Goal: Task Accomplishment & Management: Complete application form

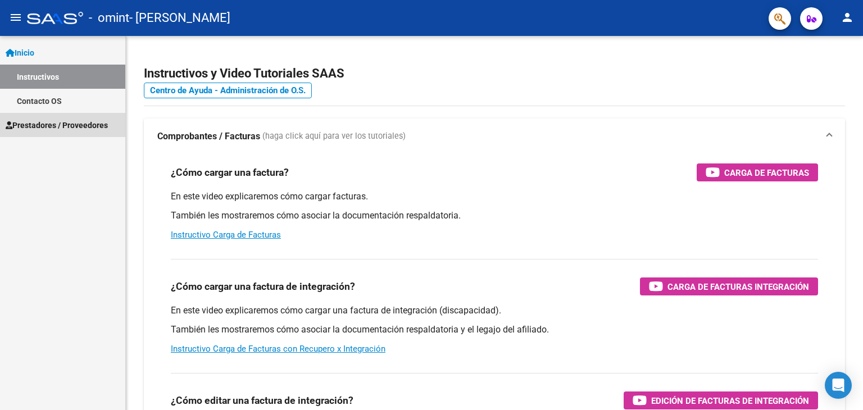
click at [44, 125] on span "Prestadores / Proveedores" at bounding box center [57, 125] width 102 height 12
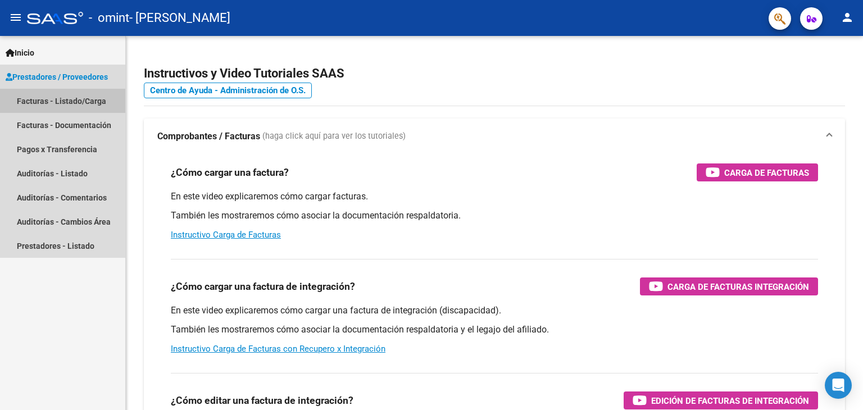
click at [75, 104] on link "Facturas - Listado/Carga" at bounding box center [62, 101] width 125 height 24
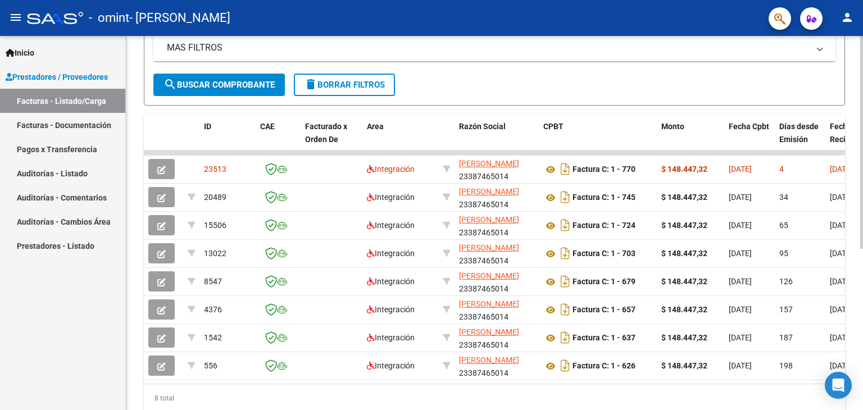
click at [854, 315] on div "Video tutorial PRESTADORES -> Listado de CPBTs Emitidos por Prestadores / Prove…" at bounding box center [496, 123] width 740 height 650
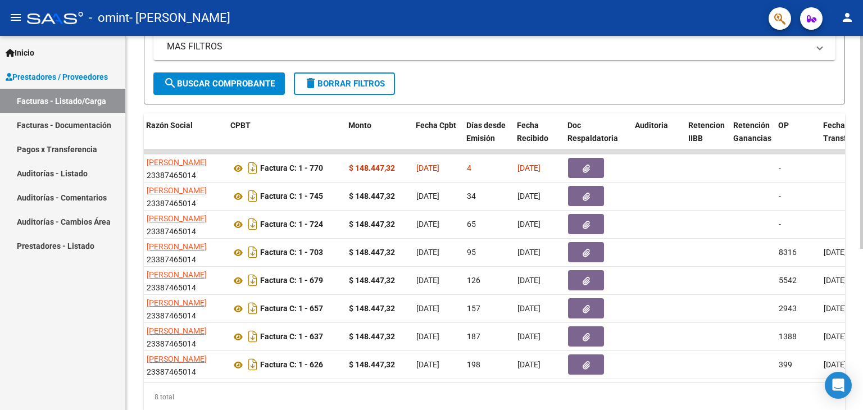
scroll to position [0, 339]
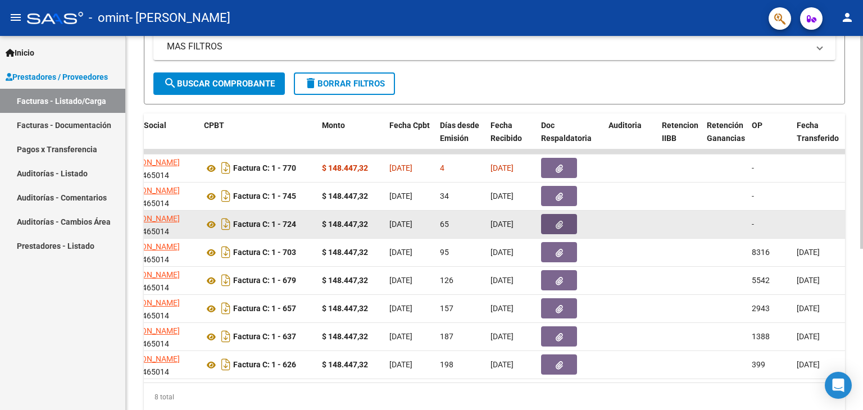
click at [564, 225] on button "button" at bounding box center [559, 224] width 36 height 20
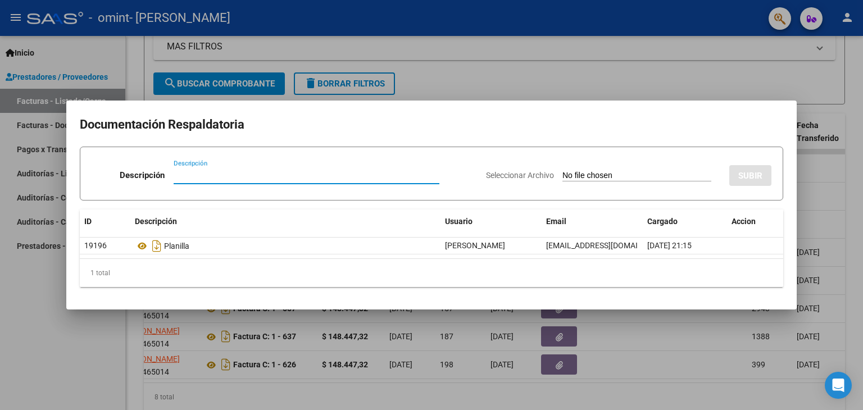
click at [668, 58] on div at bounding box center [431, 205] width 863 height 410
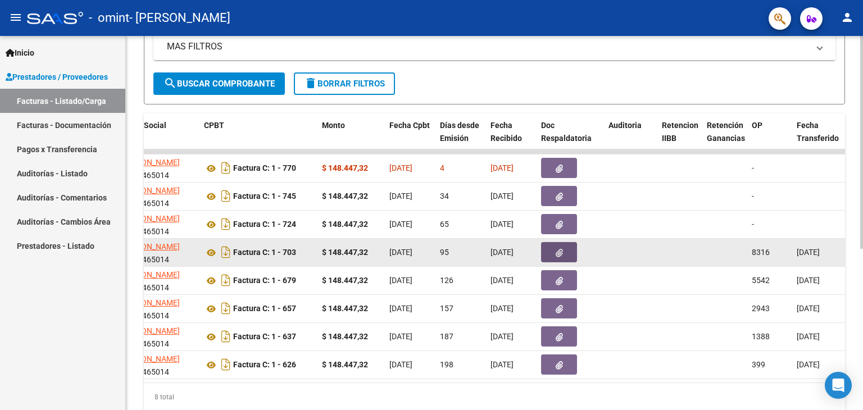
click at [553, 255] on button "button" at bounding box center [559, 252] width 36 height 20
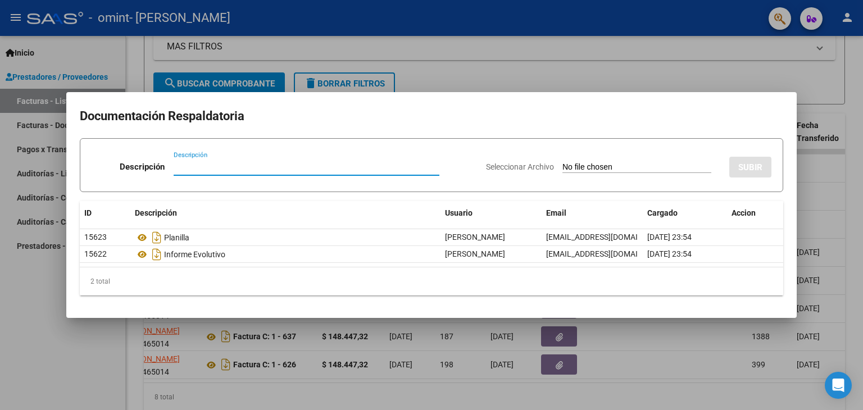
click at [499, 66] on div at bounding box center [431, 205] width 863 height 410
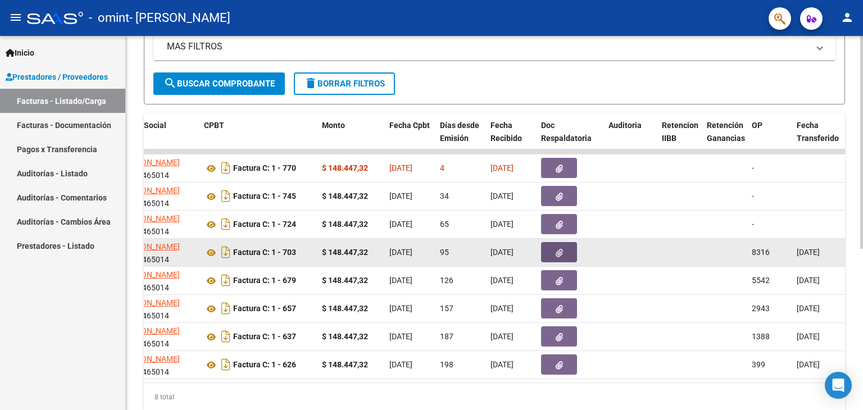
click at [561, 253] on icon "button" at bounding box center [559, 253] width 7 height 8
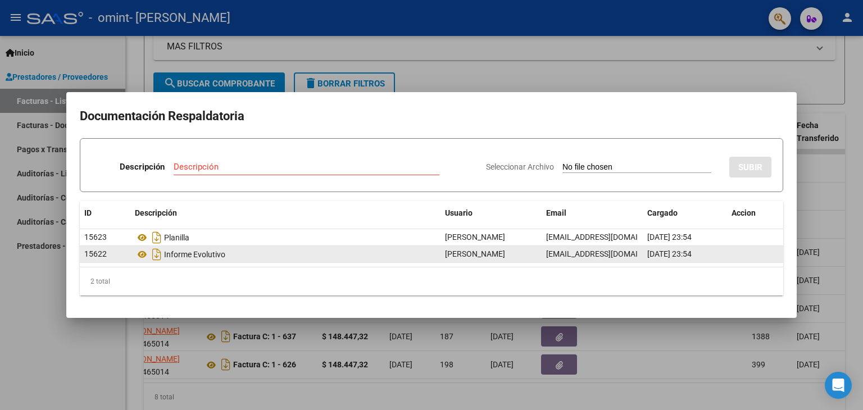
click at [395, 254] on div "Informe Evolutivo" at bounding box center [285, 254] width 301 height 18
click at [143, 257] on icon at bounding box center [142, 254] width 15 height 13
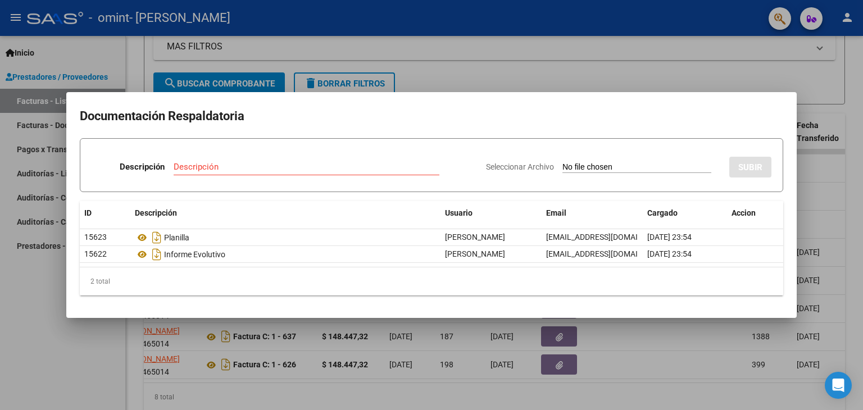
click at [647, 79] on div at bounding box center [431, 205] width 863 height 410
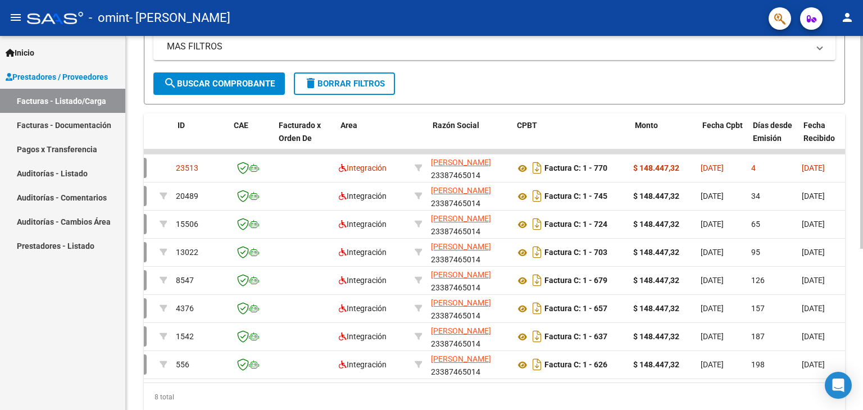
scroll to position [0, 0]
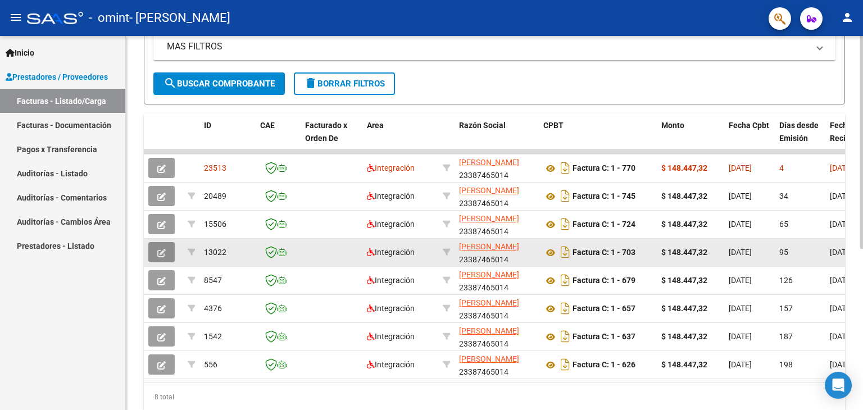
click at [162, 252] on icon "button" at bounding box center [161, 253] width 8 height 8
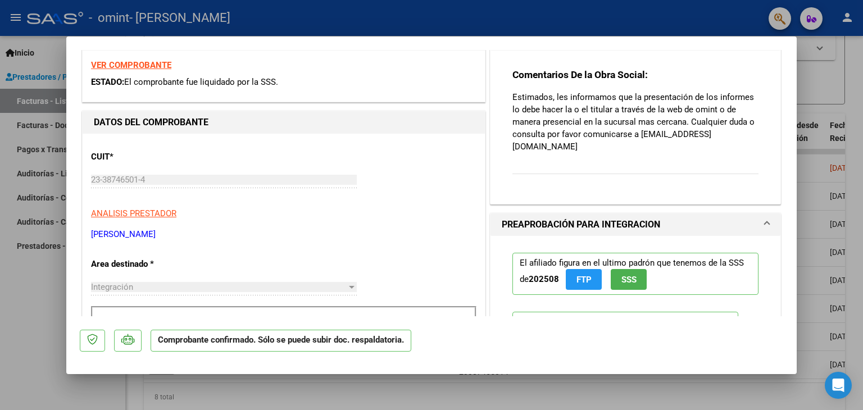
scroll to position [179, 0]
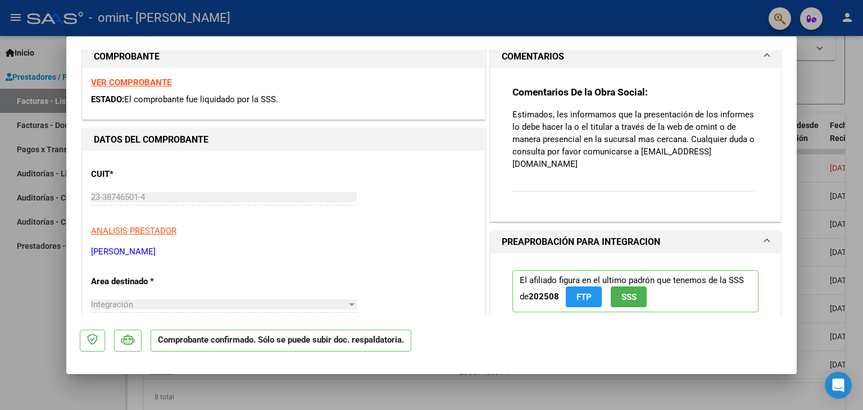
click at [809, 70] on div at bounding box center [431, 205] width 863 height 410
type input "$ 0,00"
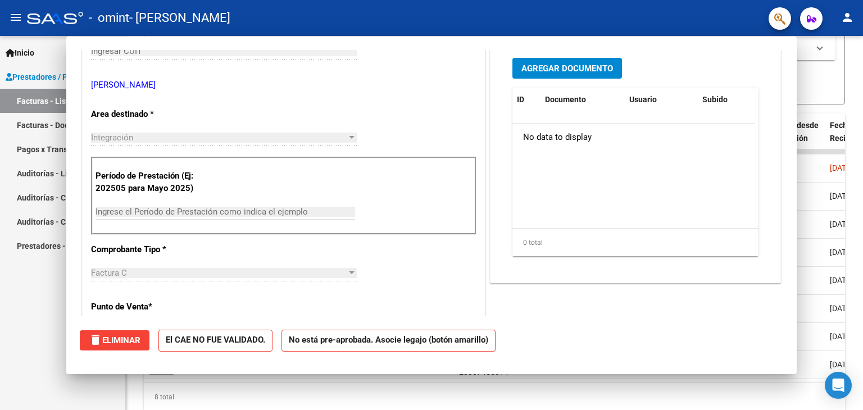
scroll to position [7, 0]
